Goal: Information Seeking & Learning: Learn about a topic

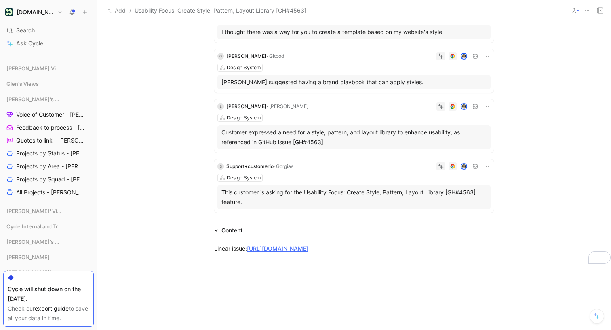
scroll to position [218, 0]
click at [42, 190] on span "All Projects - [PERSON_NAME]" at bounding box center [49, 193] width 66 height 8
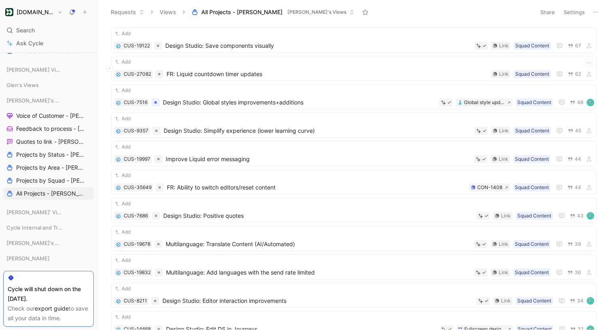
scroll to position [152, 0]
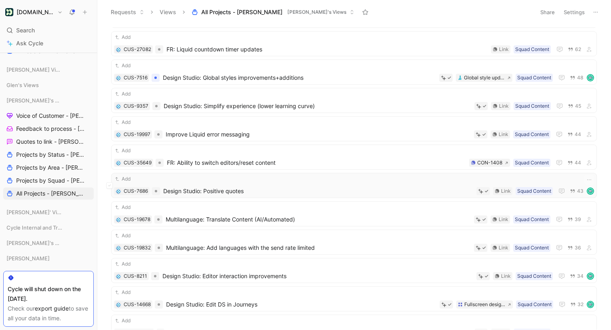
click at [249, 184] on div "Add CUS-7686 Design Studio: Positive quotes Squad Content Link 43" at bounding box center [354, 185] width 480 height 21
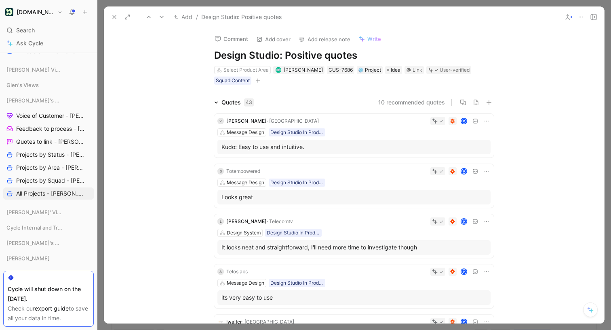
click at [581, 17] on use at bounding box center [581, 17] width 4 height 1
click at [591, 20] on icon at bounding box center [594, 17] width 6 height 6
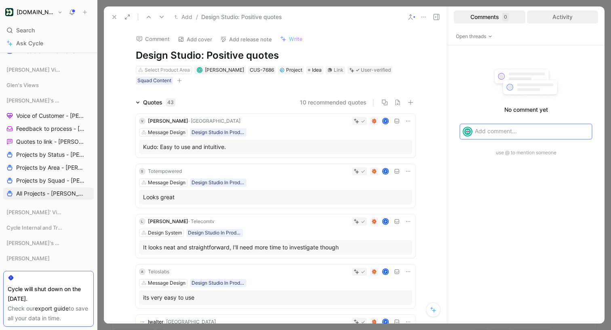
click at [558, 16] on div "Activity" at bounding box center [563, 17] width 72 height 13
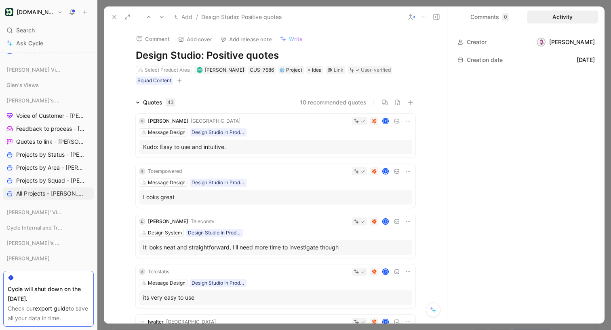
click at [440, 17] on button at bounding box center [436, 16] width 11 height 11
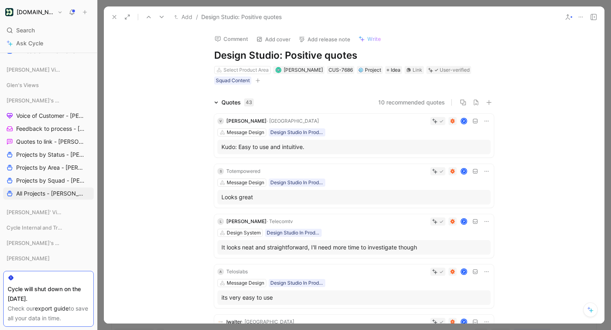
click at [579, 16] on icon at bounding box center [581, 17] width 6 height 6
click at [396, 104] on button "10 recommended quotes" at bounding box center [411, 102] width 67 height 10
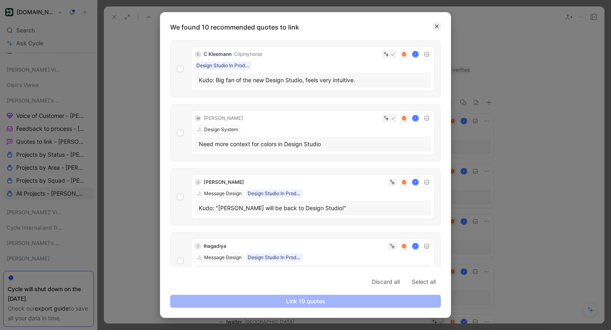
click at [439, 25] on icon "button" at bounding box center [437, 26] width 5 height 5
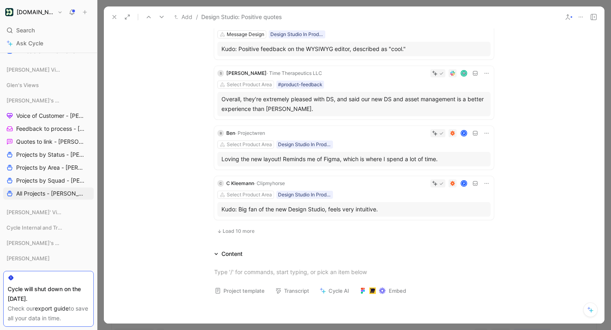
scroll to position [469, 0]
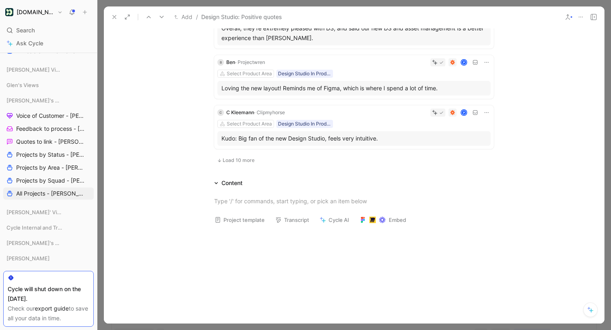
click at [332, 220] on button "Cycle AI" at bounding box center [334, 219] width 37 height 11
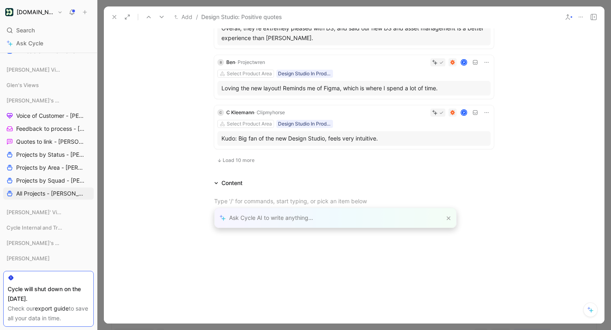
click at [311, 215] on div at bounding box center [336, 217] width 242 height 19
type input "Are there any mentions of global styles, colors, fonts in these quotes?"
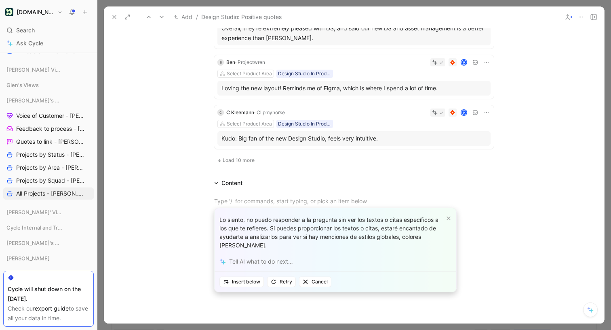
click at [334, 261] on div at bounding box center [336, 262] width 242 height 20
click at [296, 261] on div at bounding box center [336, 262] width 242 height 20
type input "Why are you translating in spanish?"
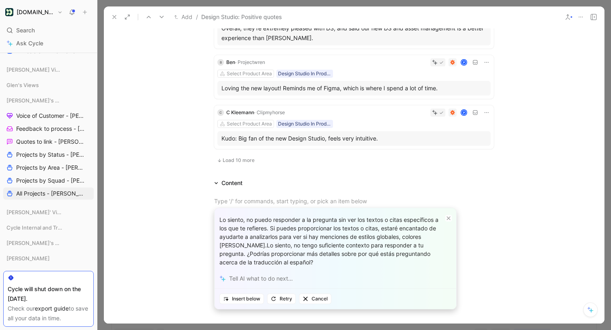
click at [450, 216] on icon at bounding box center [448, 218] width 5 height 5
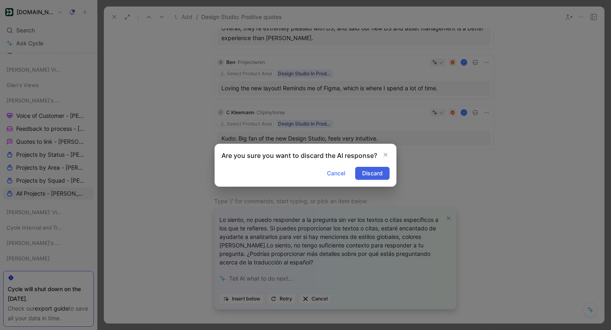
click at [372, 169] on span "Discard" at bounding box center [372, 173] width 21 height 10
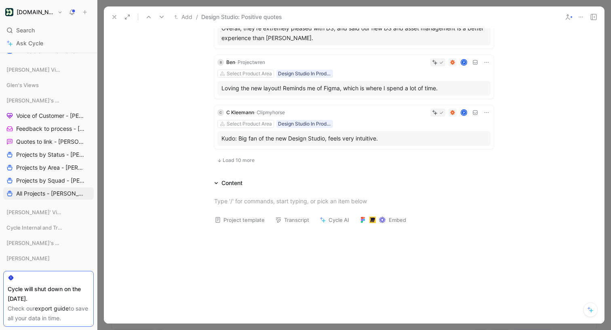
click at [339, 219] on button "Cycle AI" at bounding box center [334, 219] width 37 height 11
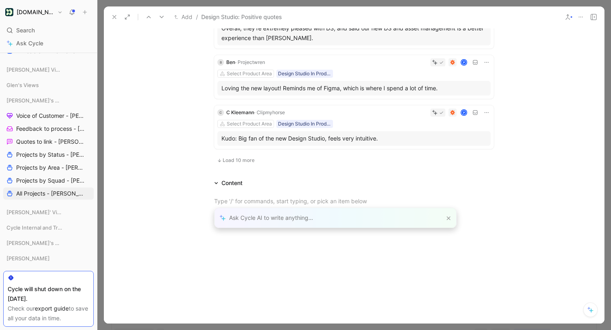
click at [314, 217] on div at bounding box center [336, 217] width 242 height 19
click at [271, 218] on div at bounding box center [336, 217] width 242 height 19
type input "Can you"
click at [448, 215] on button at bounding box center [449, 218] width 6 height 6
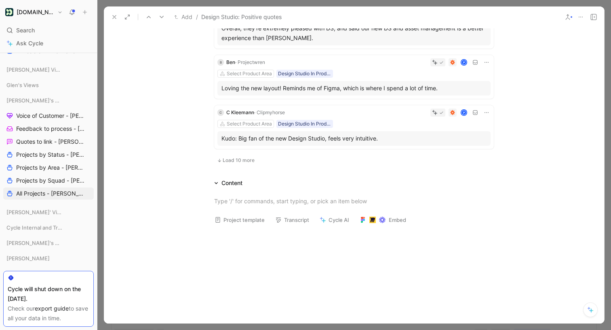
click at [247, 159] on span "Load 10 more" at bounding box center [239, 160] width 32 height 6
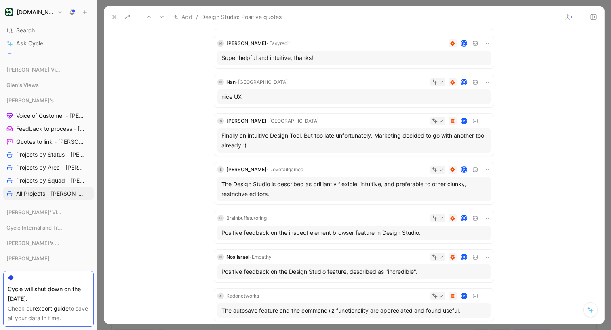
scroll to position [693, 0]
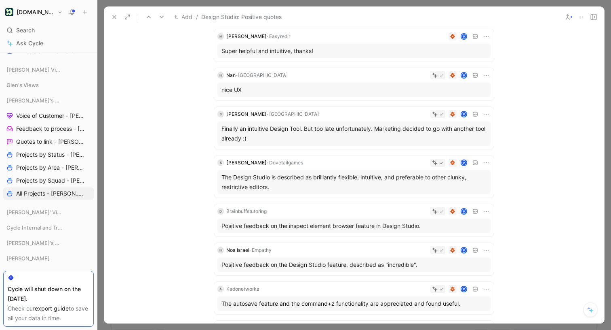
click at [297, 171] on div "The Design Studio is described as brilliantly flexible, intuitive, and preferab…" at bounding box center [354, 182] width 273 height 24
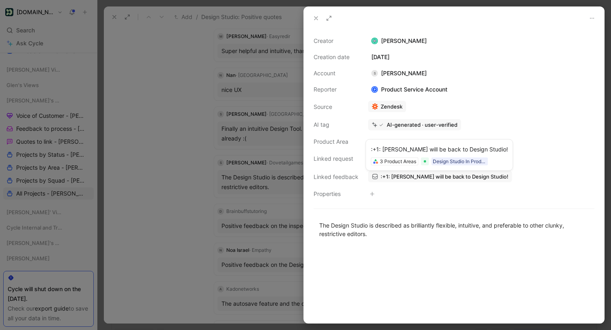
click at [414, 176] on span ":+1: [PERSON_NAME] will be back to Design Studio!" at bounding box center [445, 176] width 128 height 7
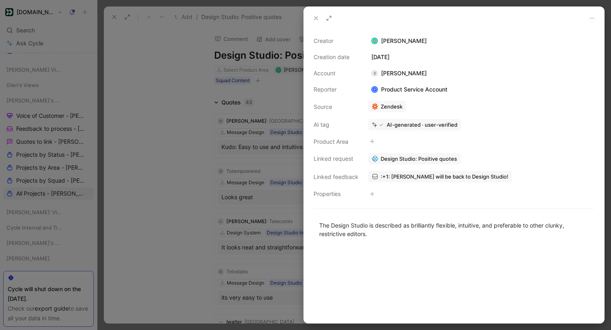
click at [172, 88] on div at bounding box center [305, 165] width 611 height 330
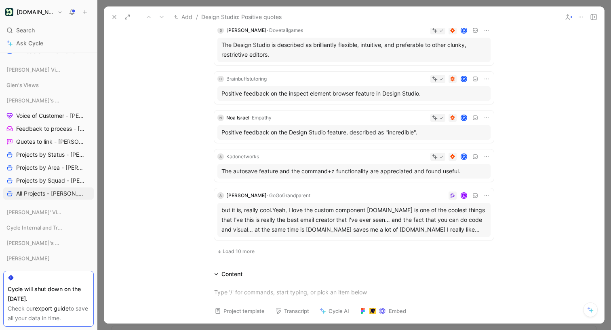
scroll to position [831, 0]
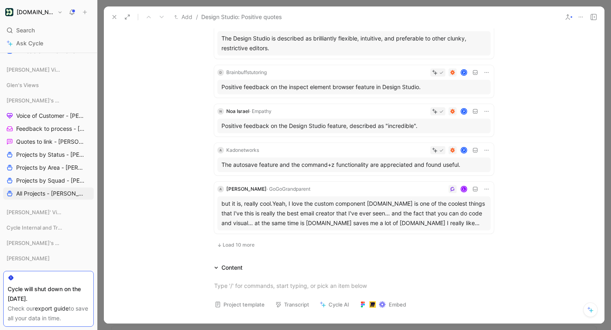
click at [235, 244] on span "Load 10 more" at bounding box center [239, 244] width 32 height 6
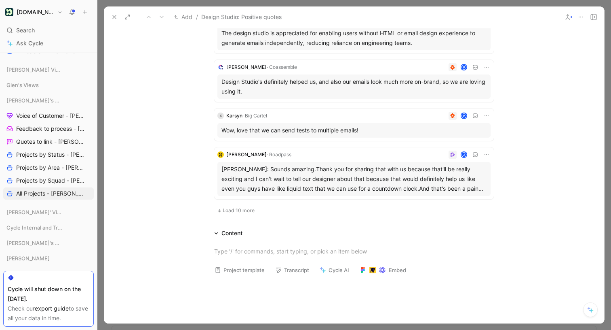
scroll to position [1308, 0]
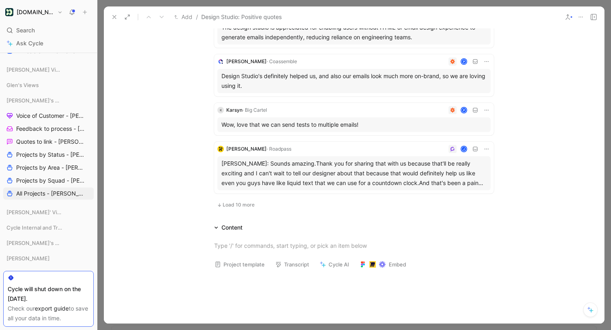
click at [240, 203] on span "Load 10 more" at bounding box center [239, 204] width 32 height 6
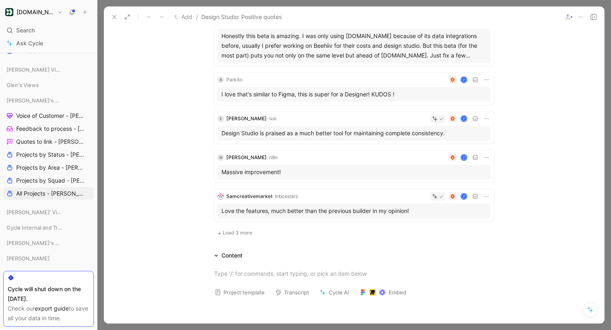
scroll to position [1725, 0]
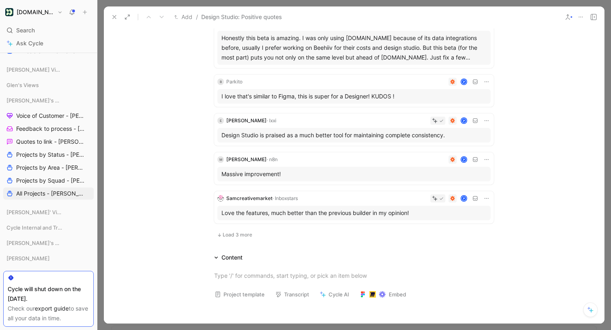
click at [236, 235] on span "Load 3 more" at bounding box center [238, 234] width 30 height 6
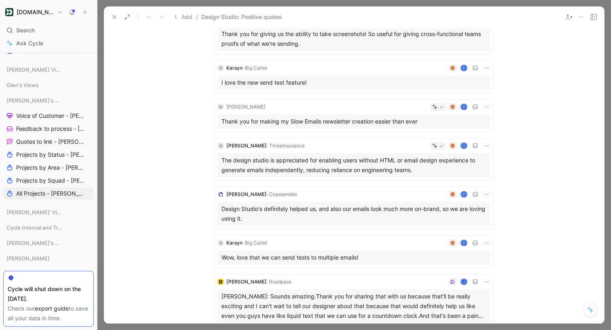
scroll to position [1176, 0]
drag, startPoint x: 265, startPoint y: 219, endPoint x: 223, endPoint y: 209, distance: 42.8
click at [223, 209] on div "Design Studio's definitely helped us, and also our emails look much more on-bra…" at bounding box center [354, 212] width 265 height 19
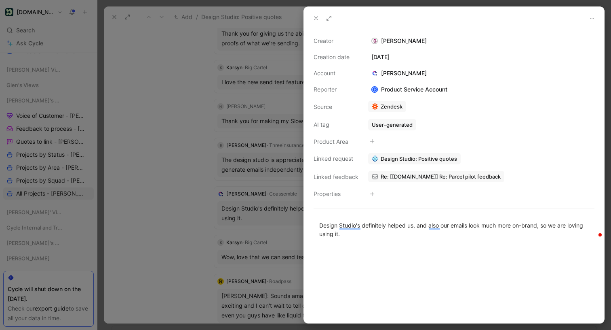
click at [171, 103] on div at bounding box center [305, 165] width 611 height 330
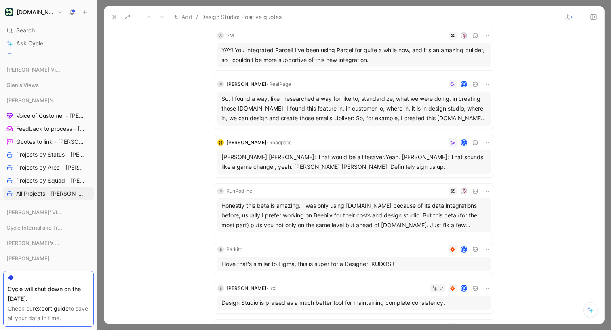
scroll to position [1554, 0]
